Goal: Contribute content

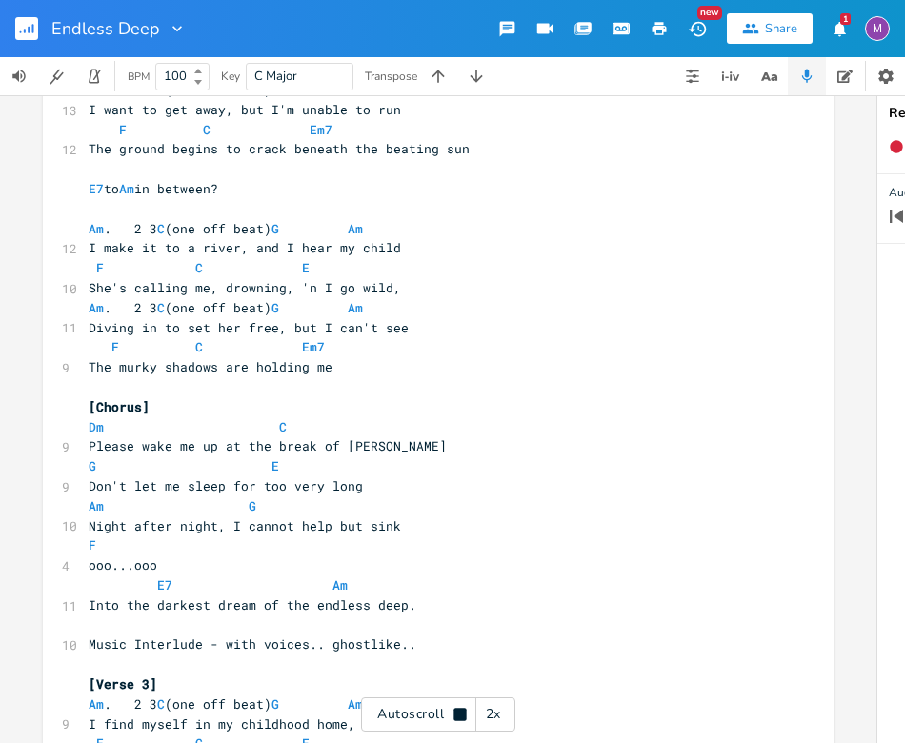
scroll to position [0, 69]
click at [270, 331] on span "Diving in to set her free, but I can't see" at bounding box center [249, 326] width 320 height 17
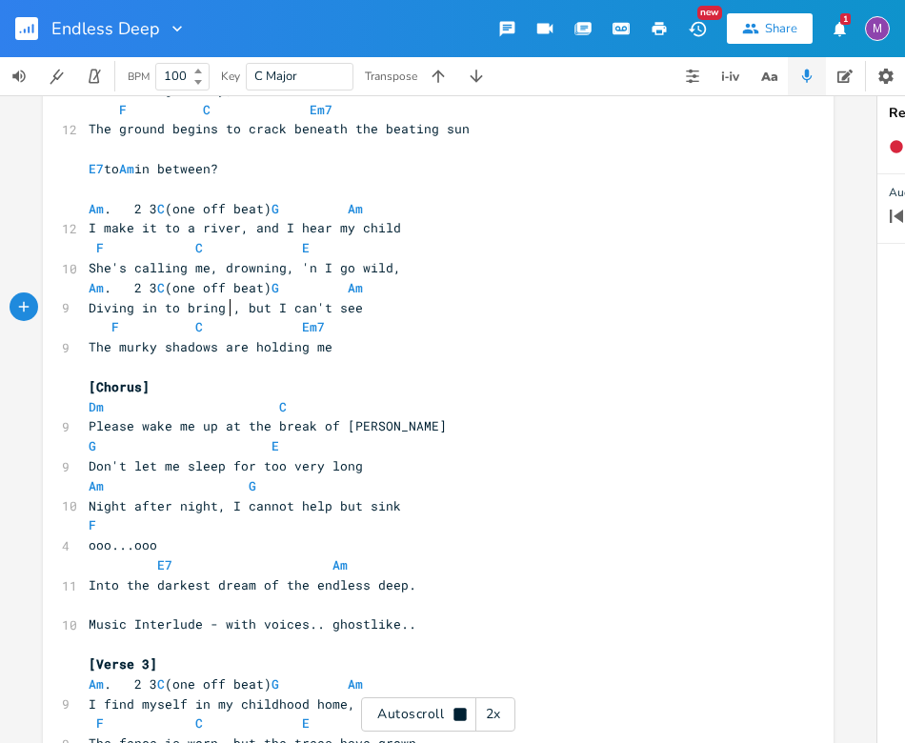
scroll to position [954, 0]
type textarea "bring u"
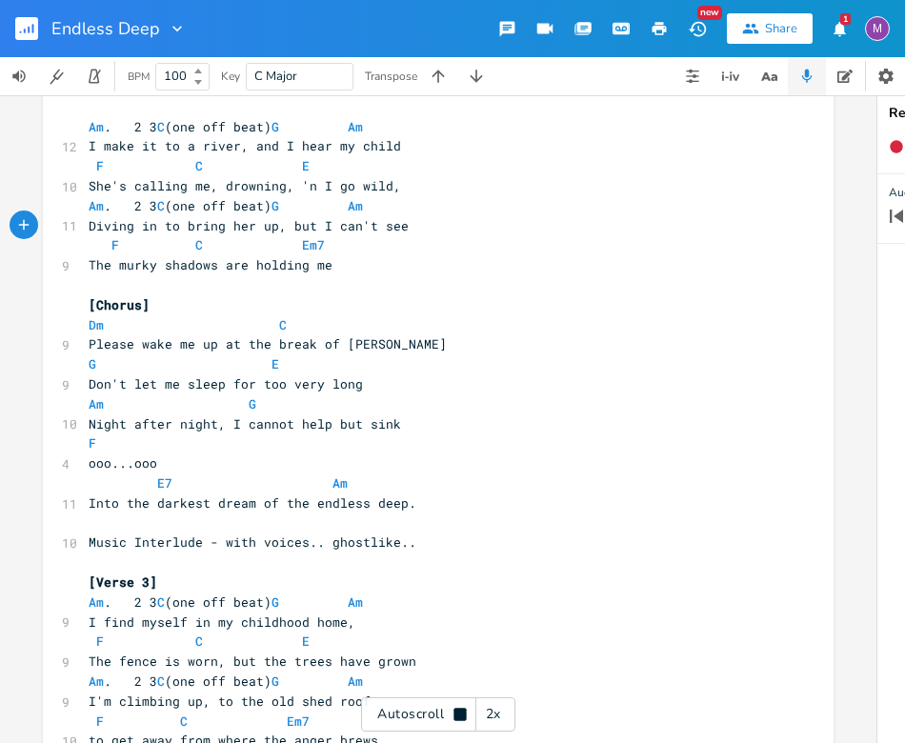
scroll to position [1035, 0]
type textarea "her up"
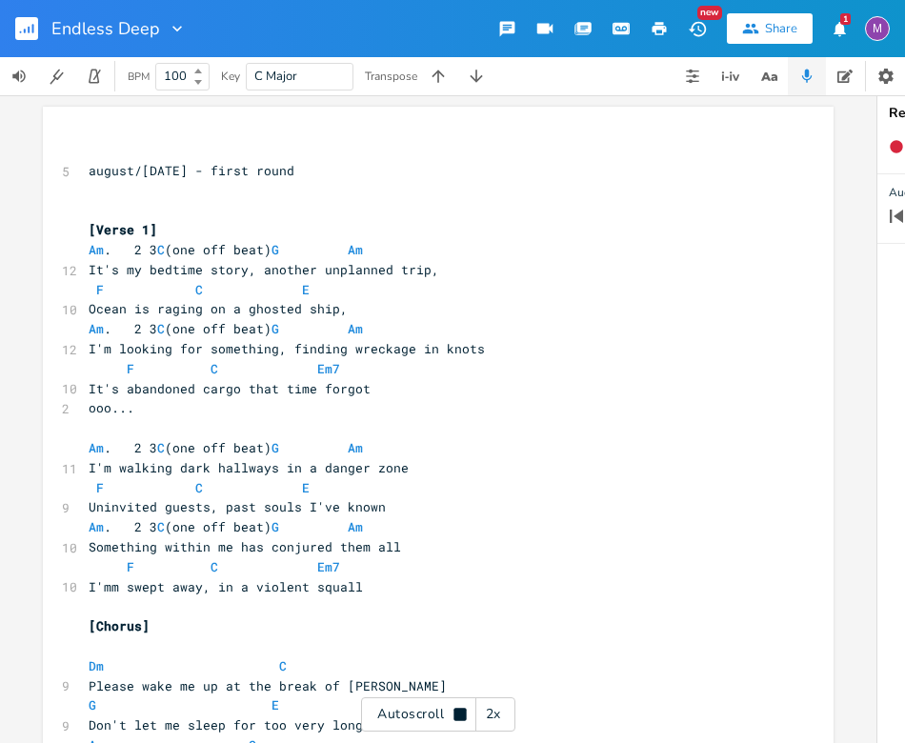
scroll to position [0, 0]
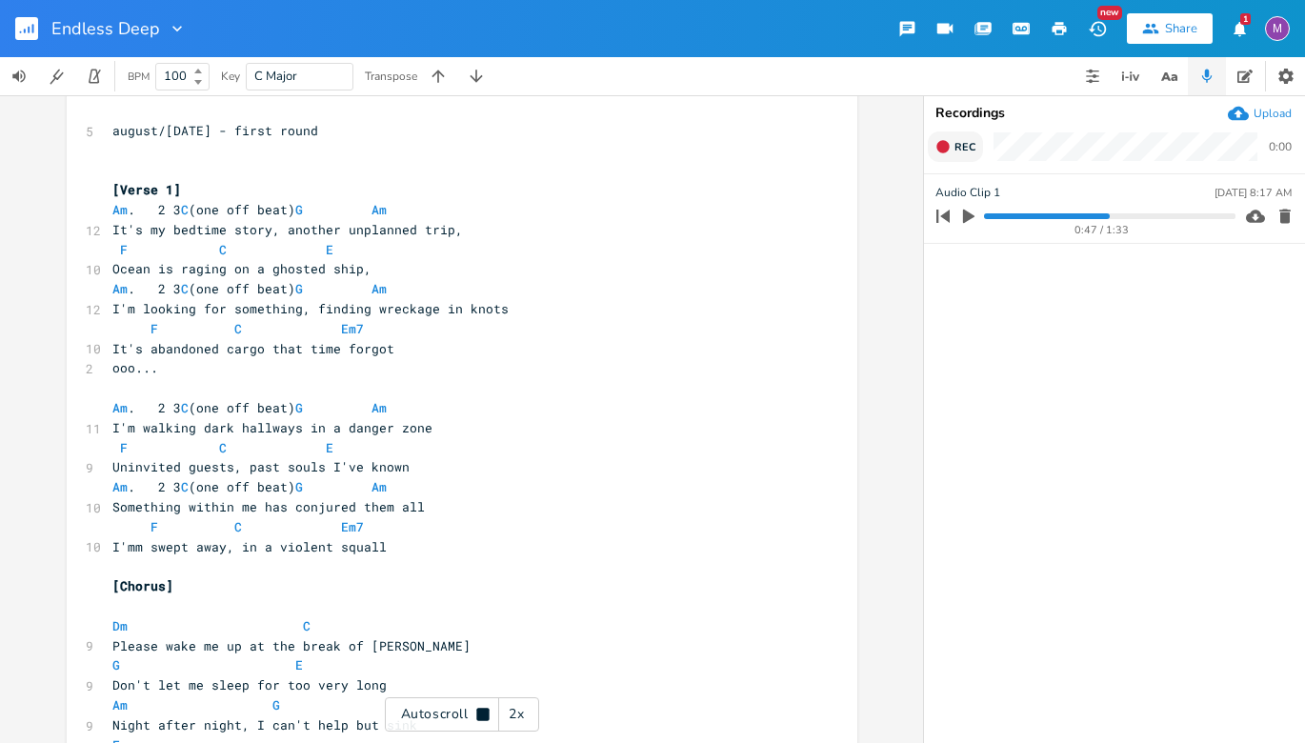
click at [657, 143] on icon "button" at bounding box center [942, 146] width 12 height 12
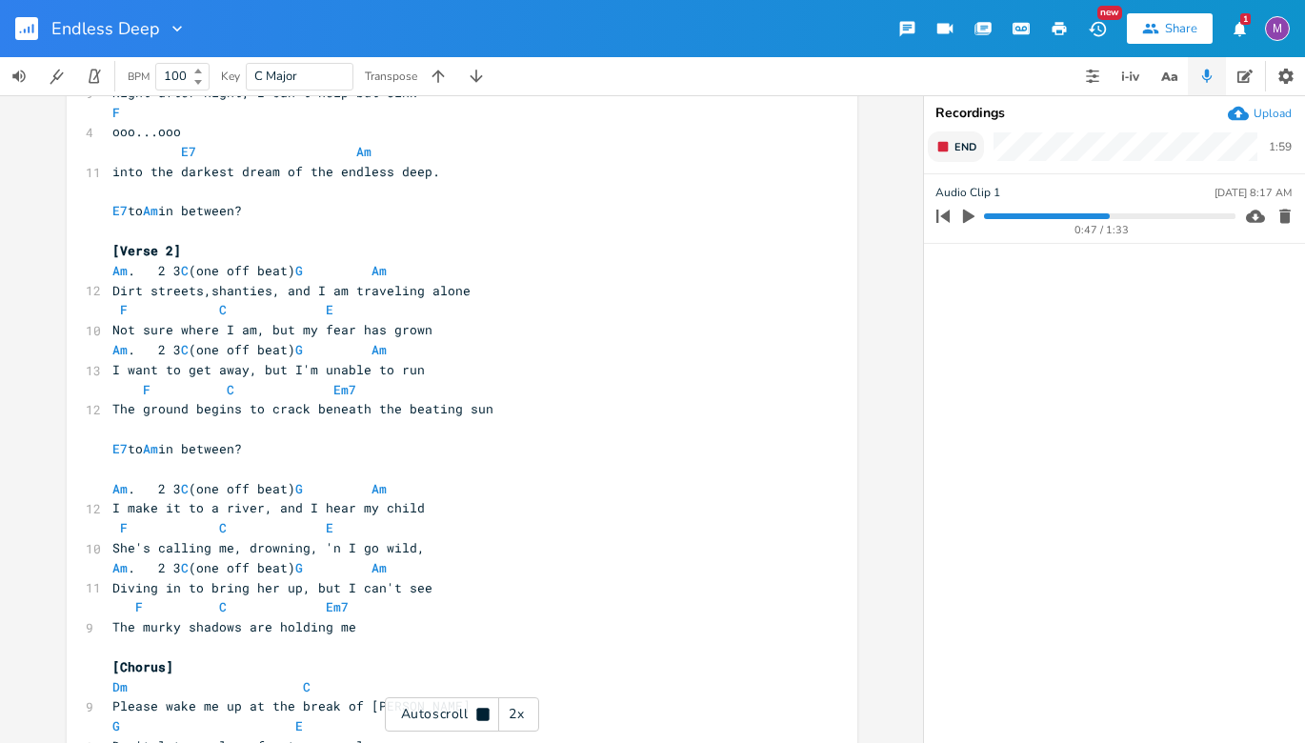
scroll to position [674, 0]
click at [263, 452] on pre "E7 to Am in between?" at bounding box center [453, 448] width 688 height 20
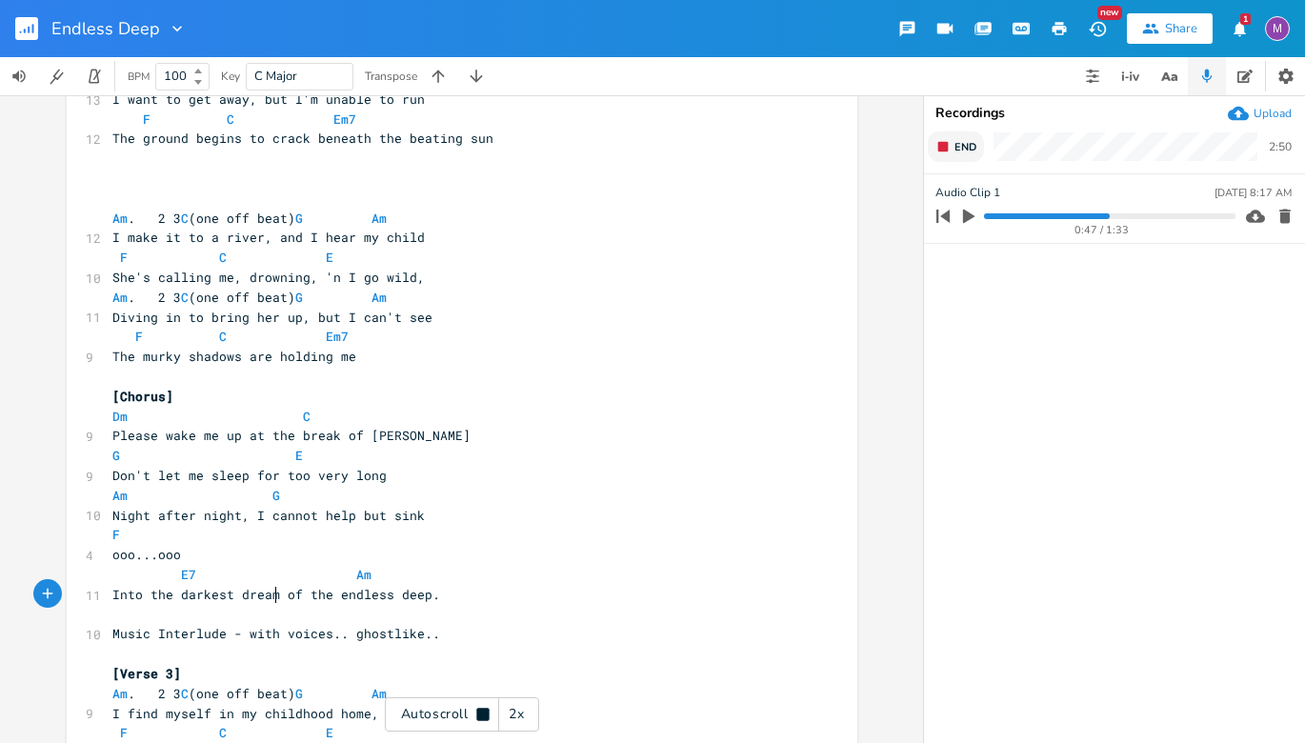
click at [270, 603] on pre "Into the darkest dream of the endless deep." at bounding box center [453, 595] width 688 height 20
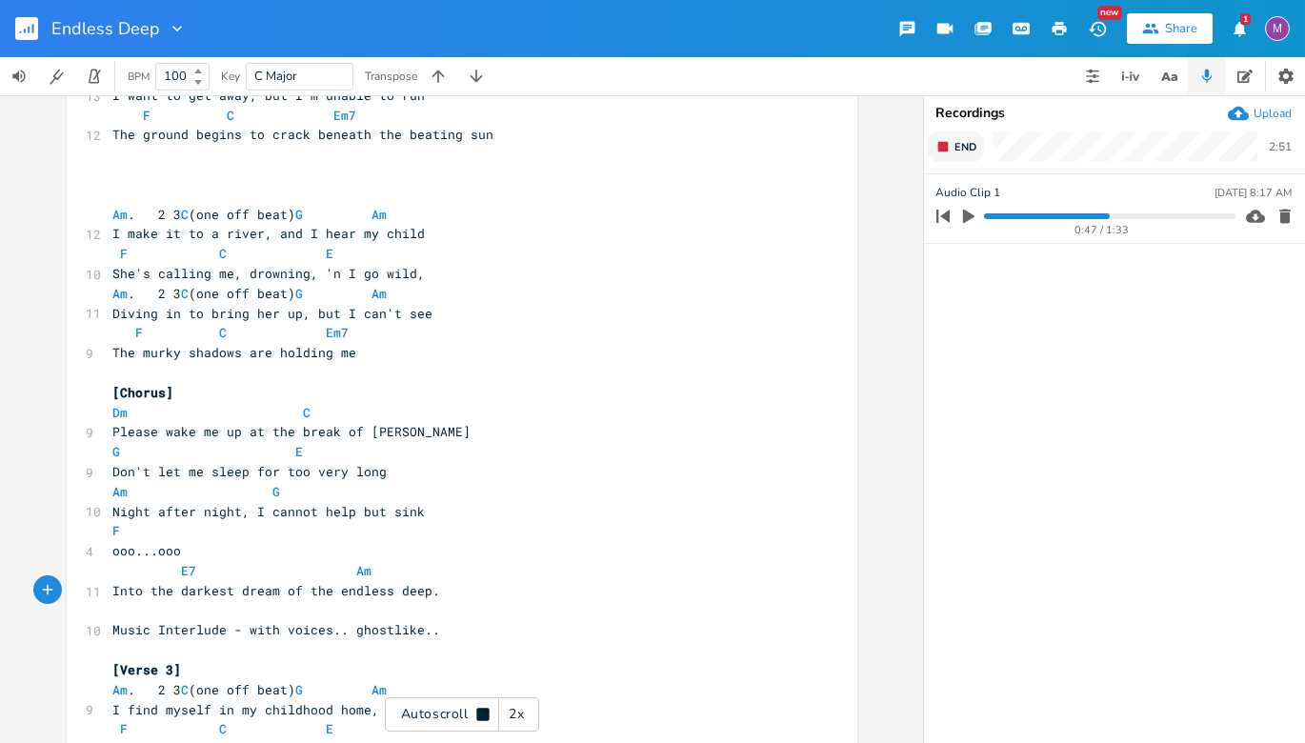
type textarea "s"
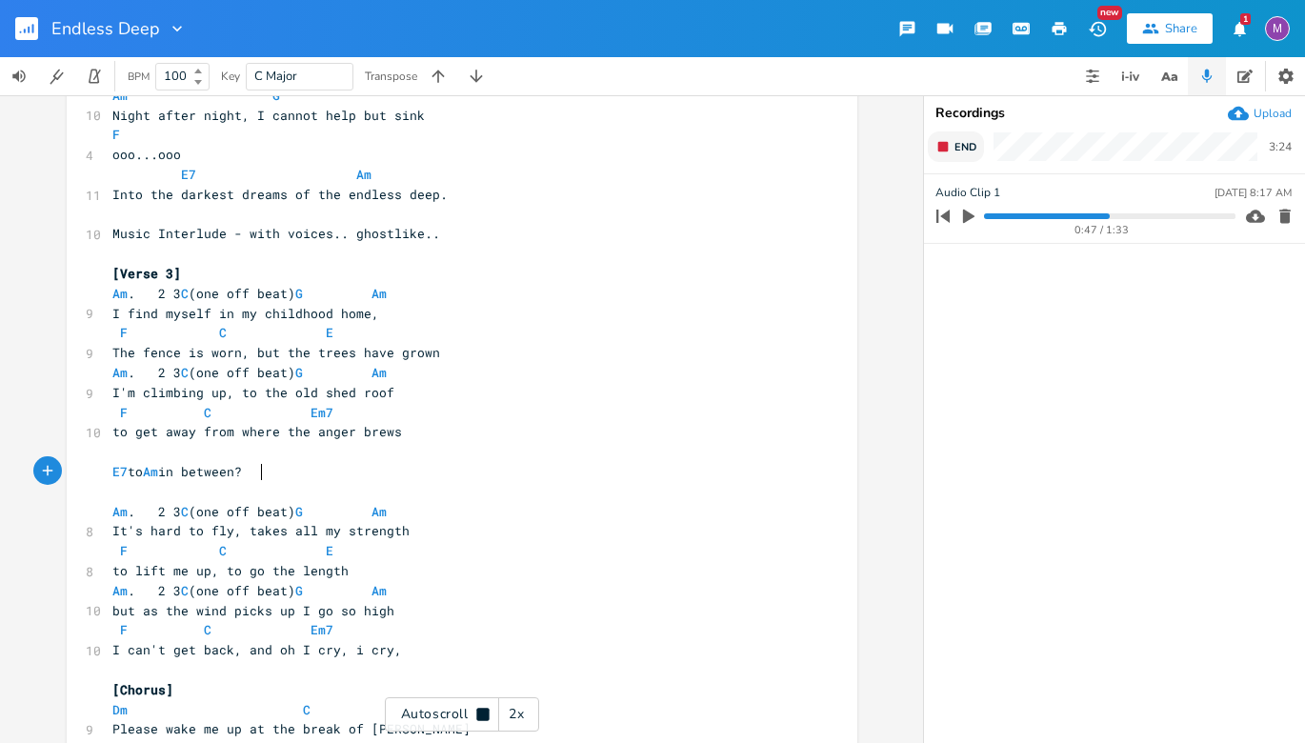
click at [267, 467] on pre "E7 to Am in between?" at bounding box center [453, 472] width 688 height 20
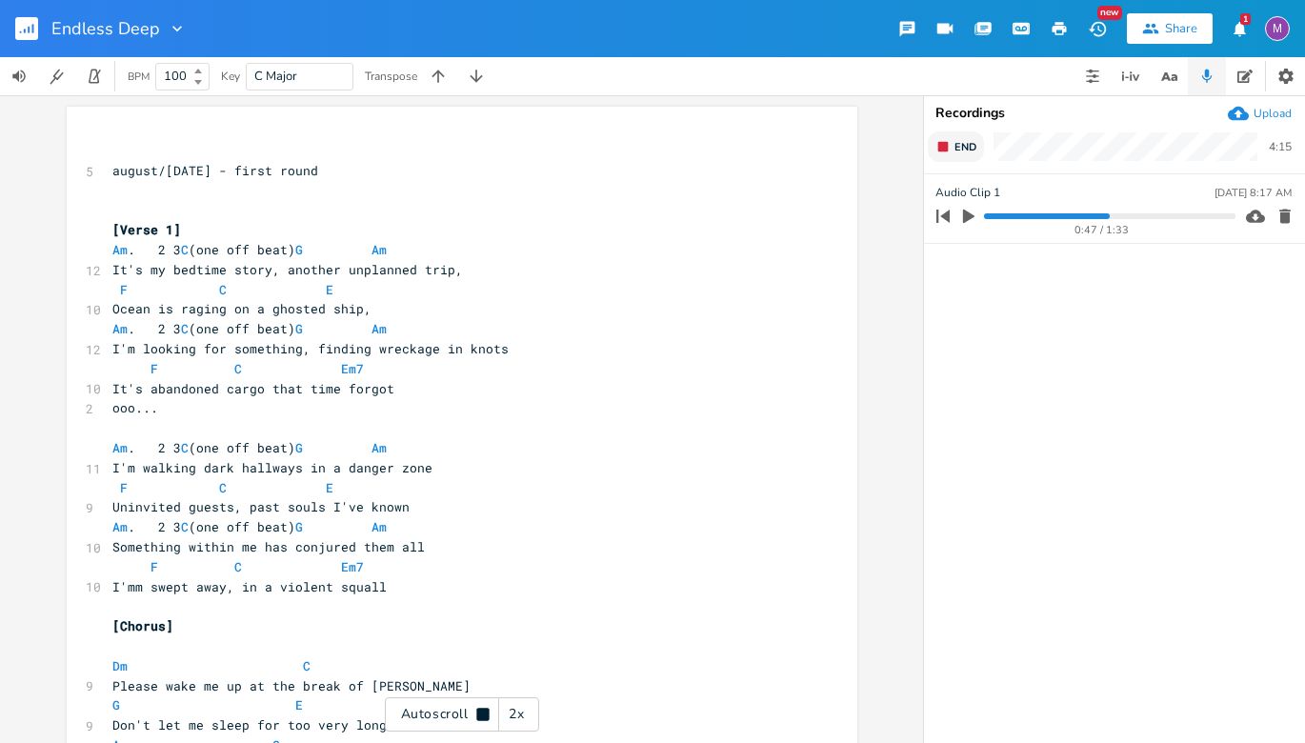
scroll to position [0, 0]
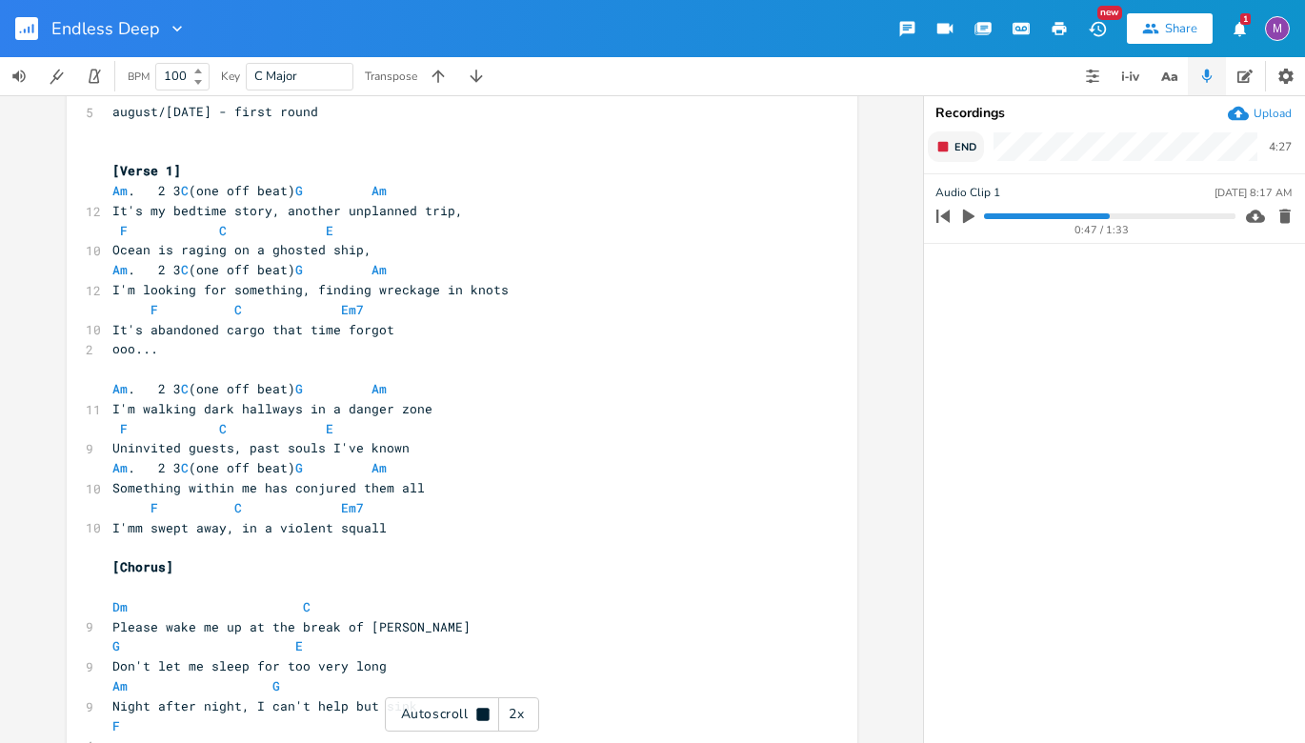
click at [657, 140] on icon "button" at bounding box center [942, 146] width 15 height 15
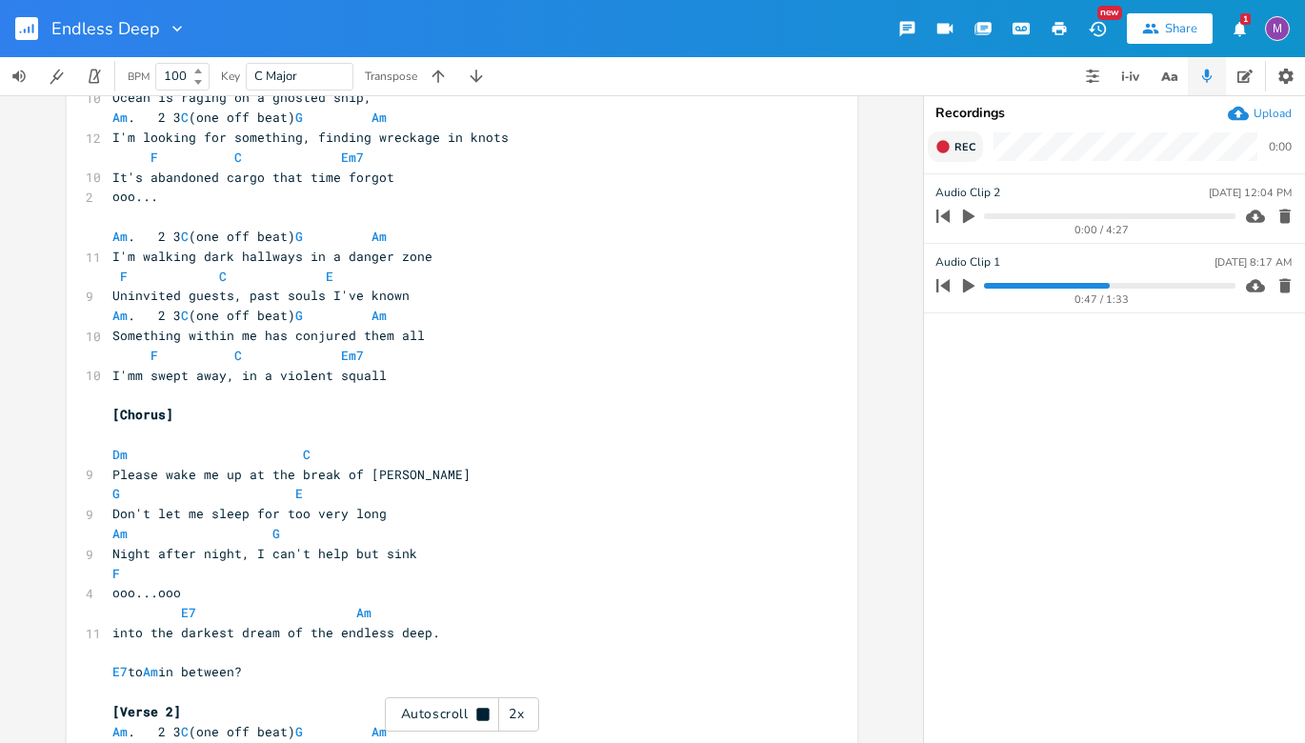
click at [482, 716] on icon at bounding box center [483, 714] width 12 height 12
